Goal: Navigation & Orientation: Find specific page/section

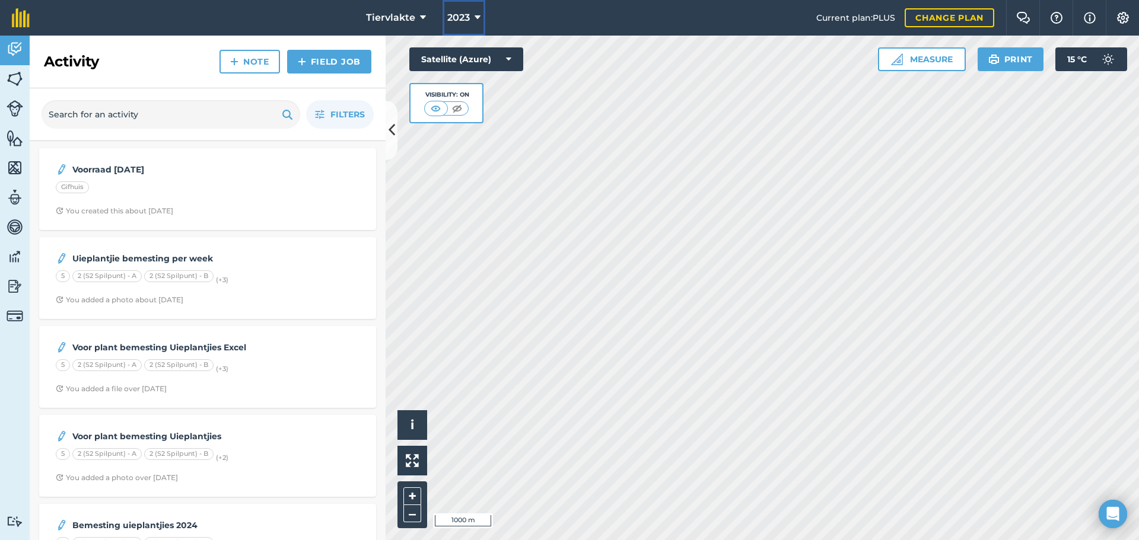
click at [477, 18] on icon at bounding box center [478, 18] width 6 height 14
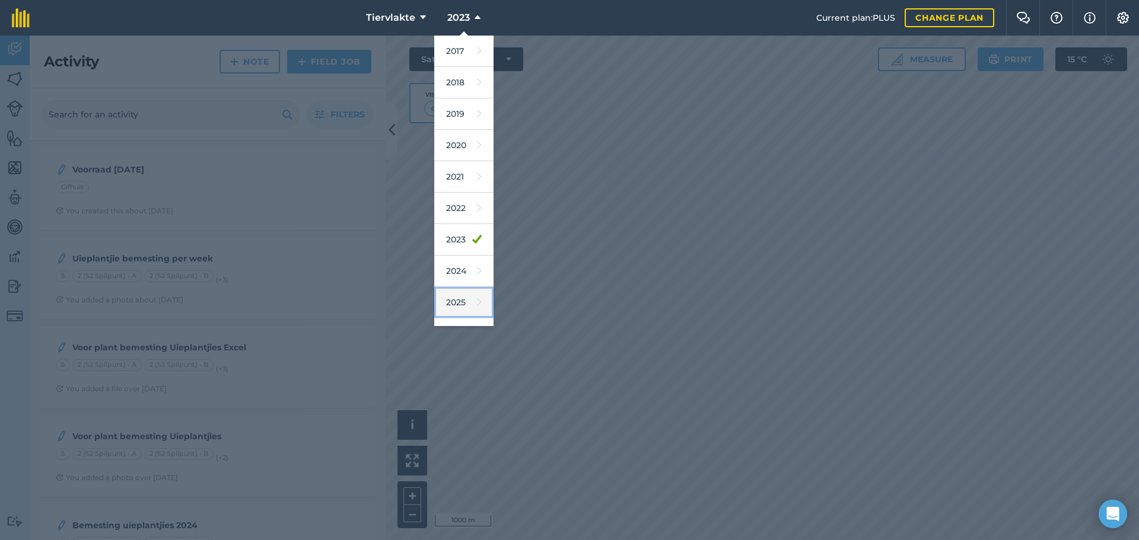
click at [457, 299] on link "2025" at bounding box center [463, 302] width 59 height 31
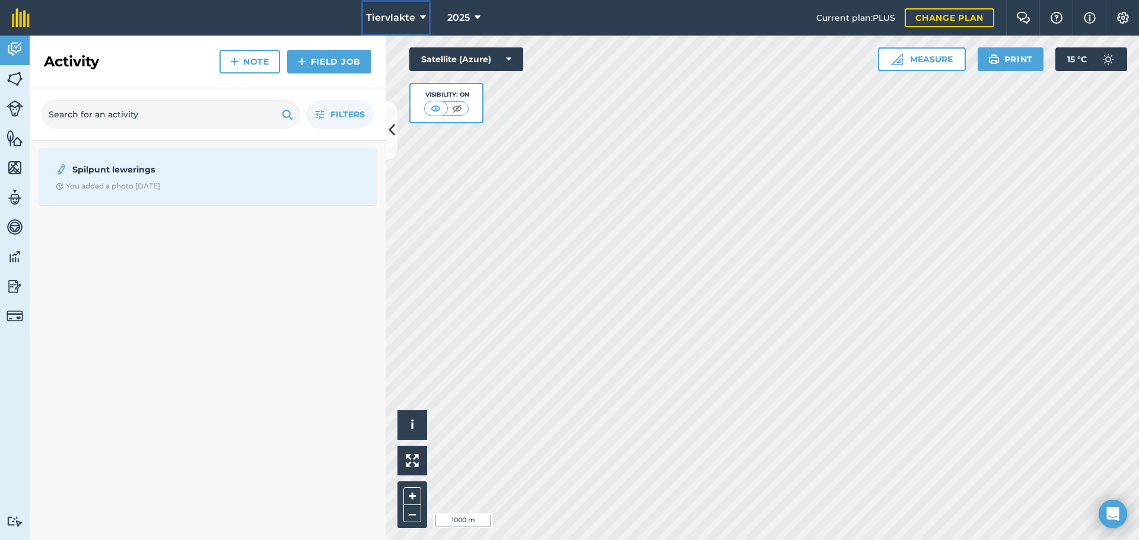
click at [398, 18] on span "Tiervlakte" at bounding box center [390, 18] width 49 height 14
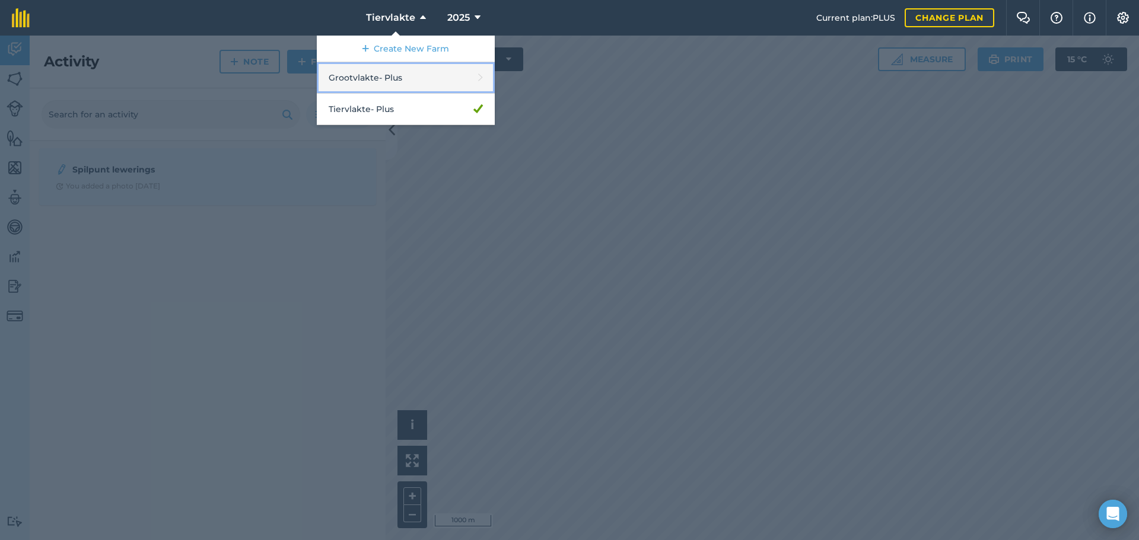
click at [379, 77] on link "Grootvlakte - Plus" at bounding box center [406, 77] width 178 height 31
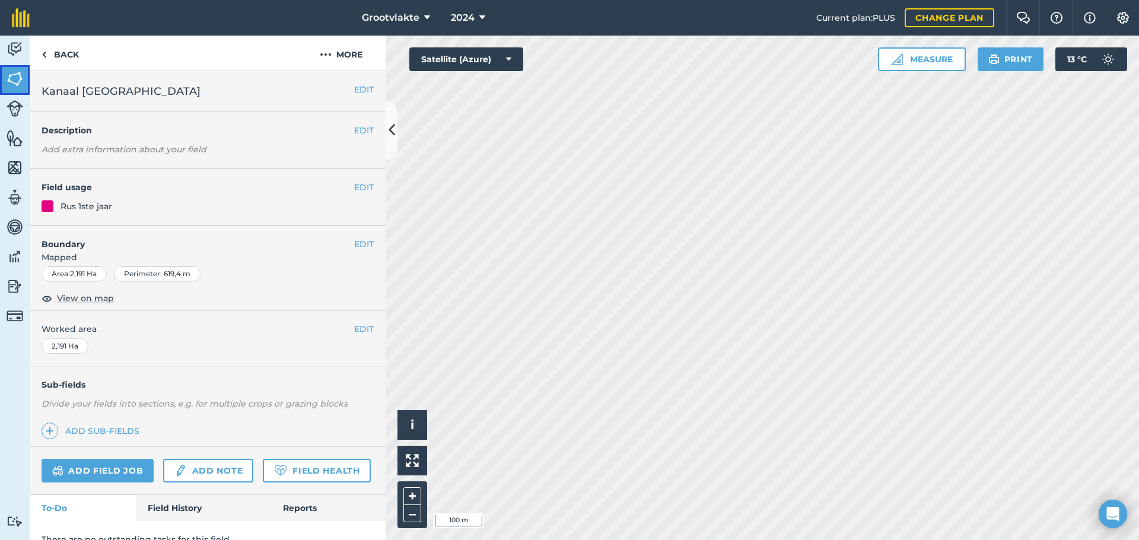
click at [16, 77] on img at bounding box center [15, 79] width 17 height 18
click at [355, 88] on button "EDIT" at bounding box center [364, 89] width 20 height 13
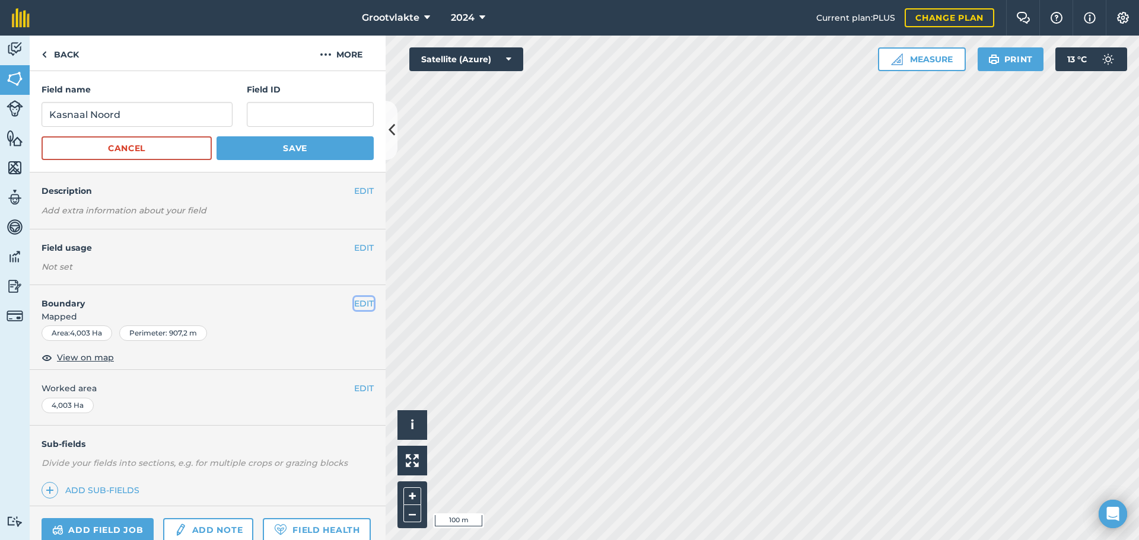
click at [357, 304] on button "EDIT" at bounding box center [364, 303] width 20 height 13
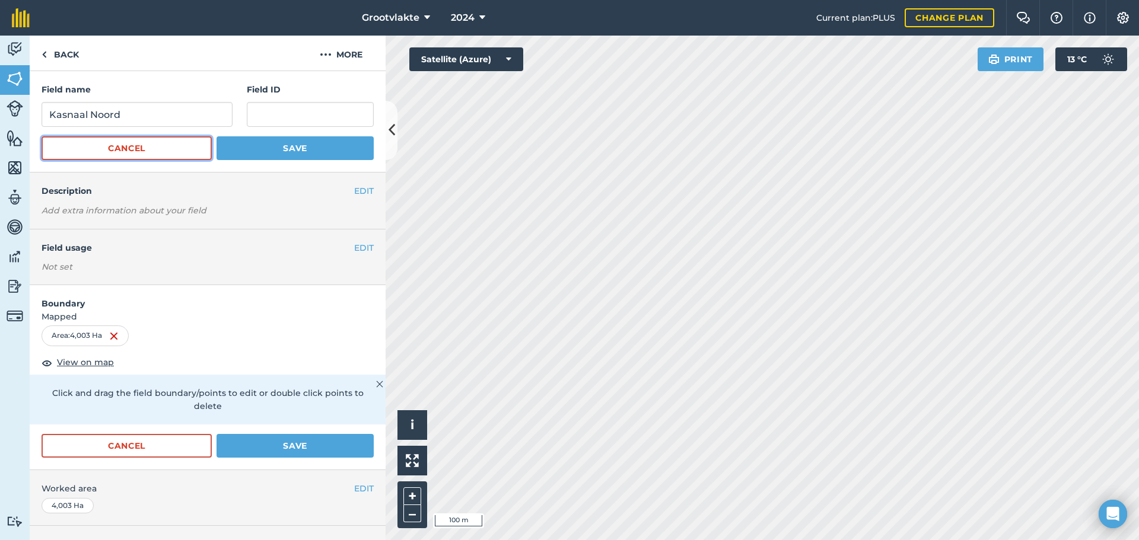
click at [136, 146] on button "Cancel" at bounding box center [127, 148] width 170 height 24
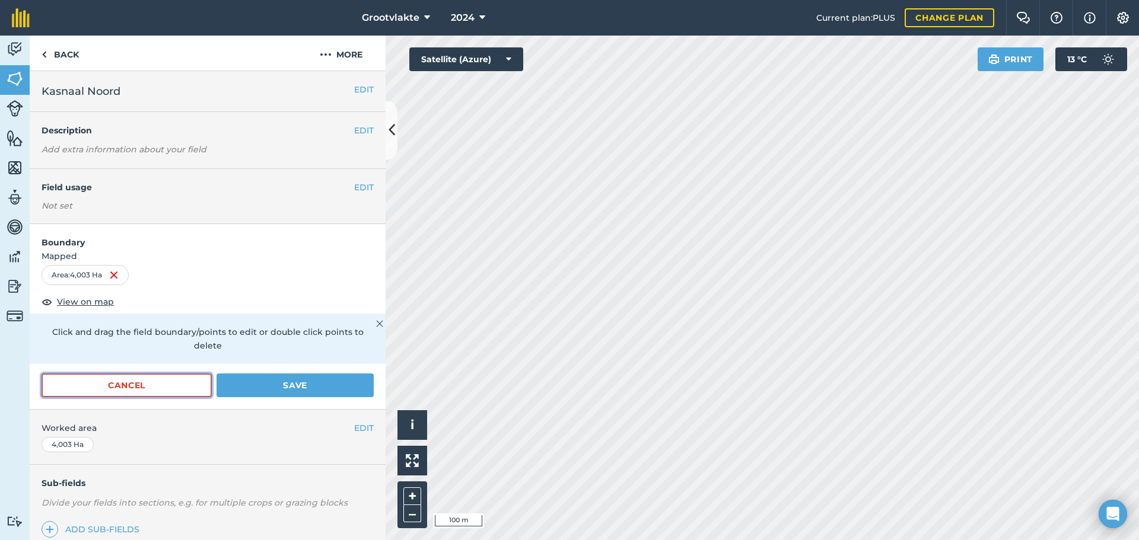
click at [177, 384] on button "Cancel" at bounding box center [127, 386] width 170 height 24
